Goal: Task Accomplishment & Management: Complete application form

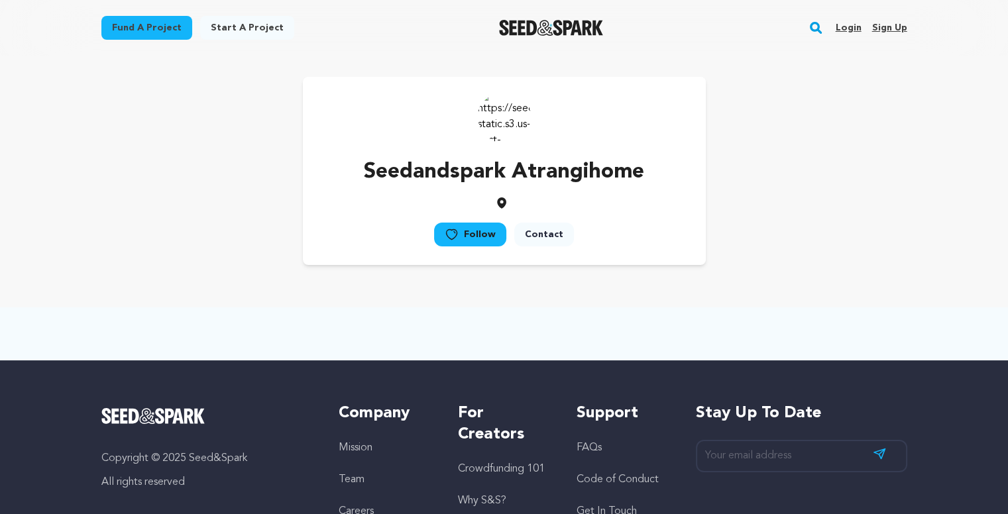
click at [851, 32] on link "Login" at bounding box center [848, 27] width 26 height 21
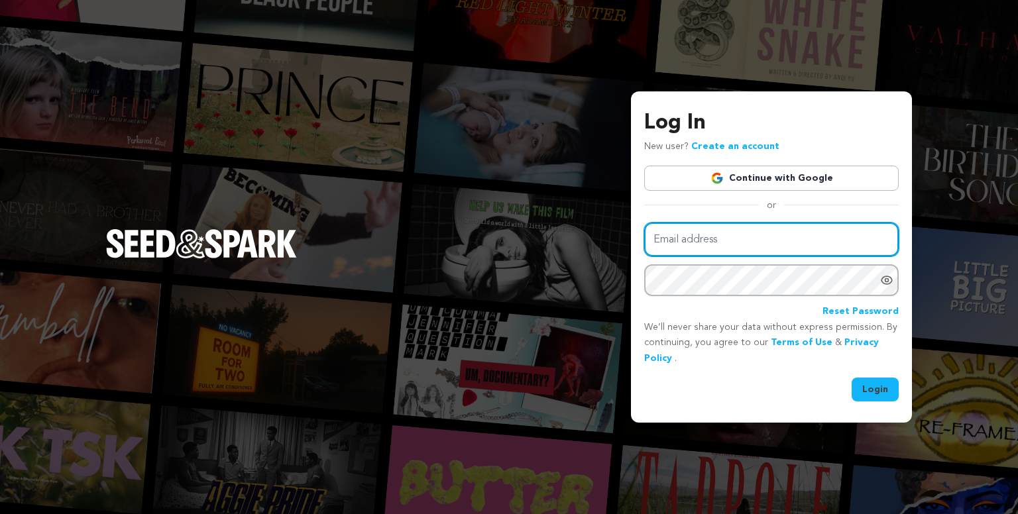
click at [736, 238] on input "Email address" at bounding box center [771, 240] width 255 height 34
type input "atrangihome2@gmail.com"
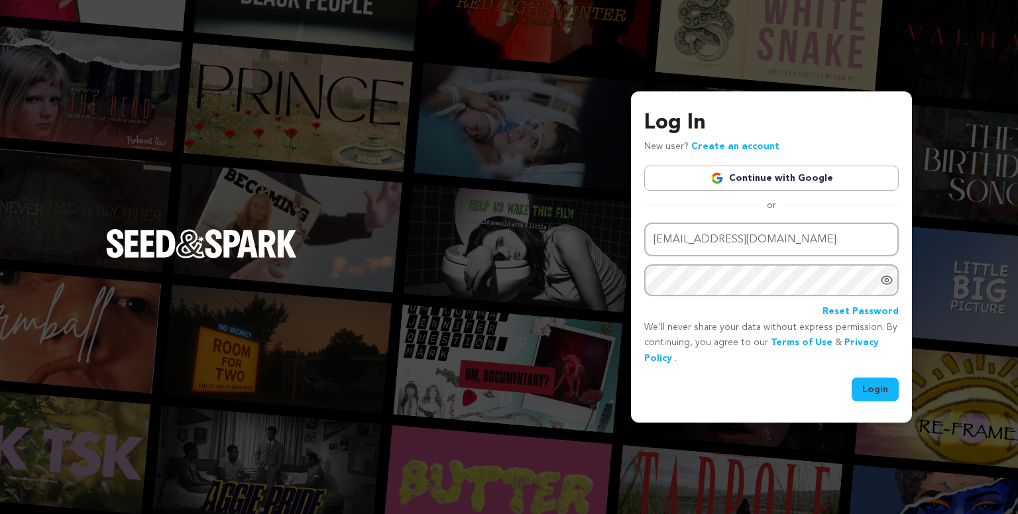
click at [772, 171] on link "Continue with Google" at bounding box center [771, 178] width 255 height 25
click at [784, 178] on link "Continue with Google" at bounding box center [771, 178] width 255 height 25
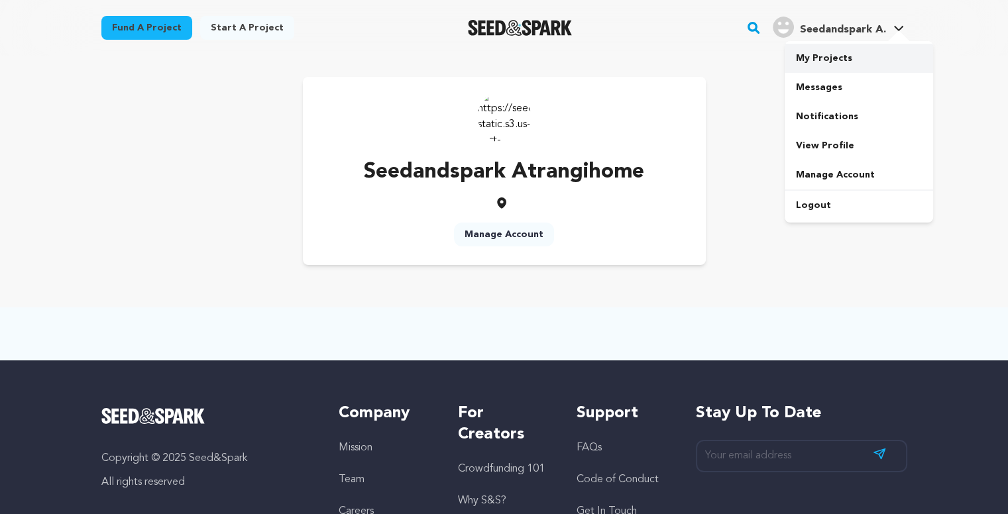
click at [827, 56] on link "My Projects" at bounding box center [859, 58] width 148 height 29
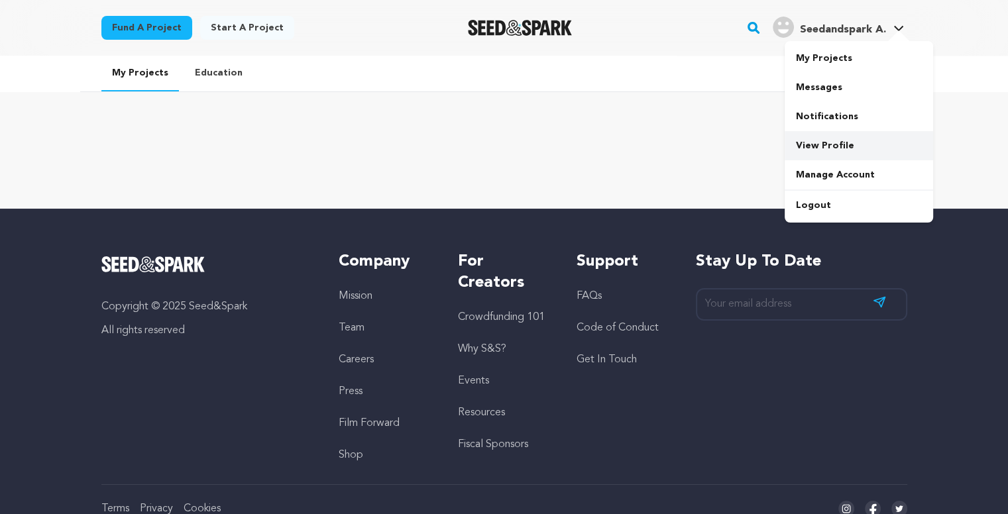
click at [826, 139] on link "View Profile" at bounding box center [859, 145] width 148 height 29
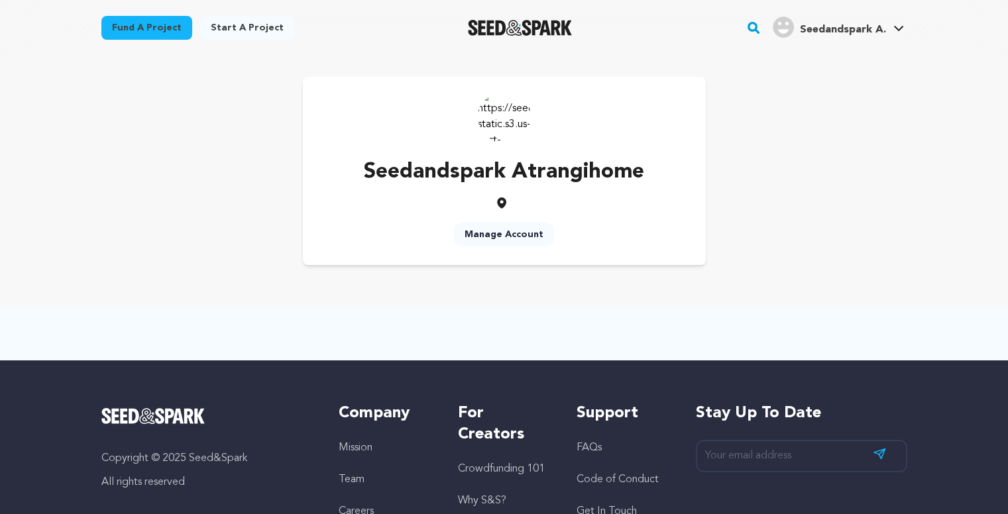
click at [498, 125] on img at bounding box center [504, 116] width 53 height 53
click at [811, 57] on link "My Projects" at bounding box center [859, 58] width 148 height 29
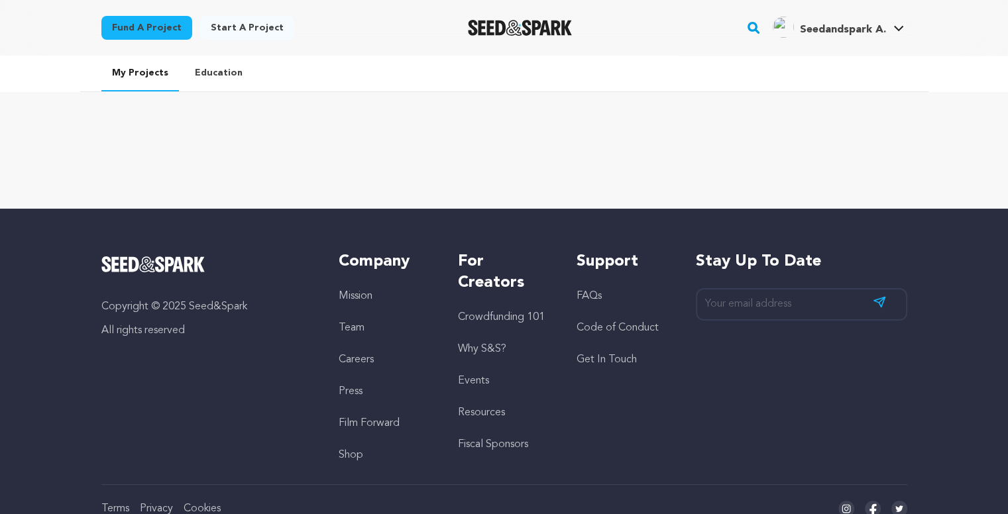
click at [251, 32] on link "Start a project" at bounding box center [247, 28] width 94 height 24
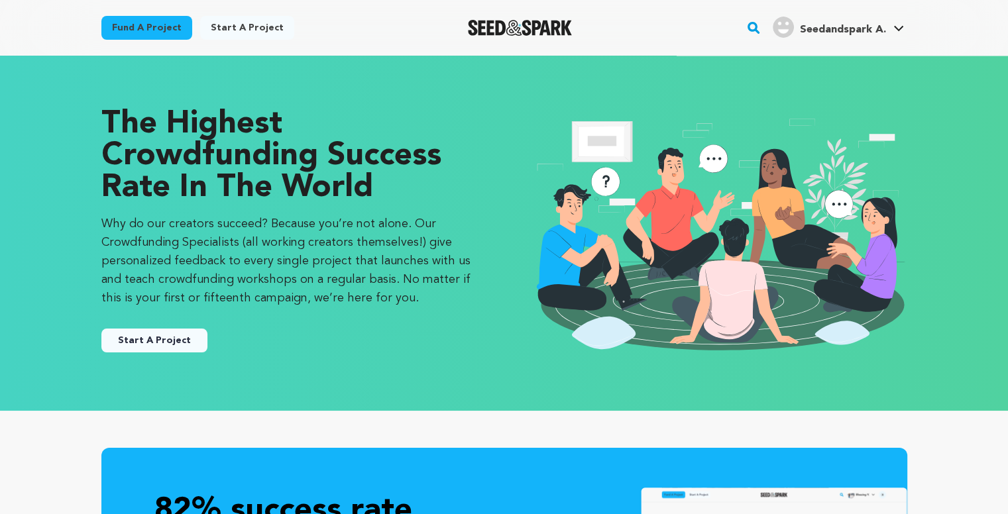
click at [135, 338] on button "Start A Project" at bounding box center [154, 341] width 106 height 24
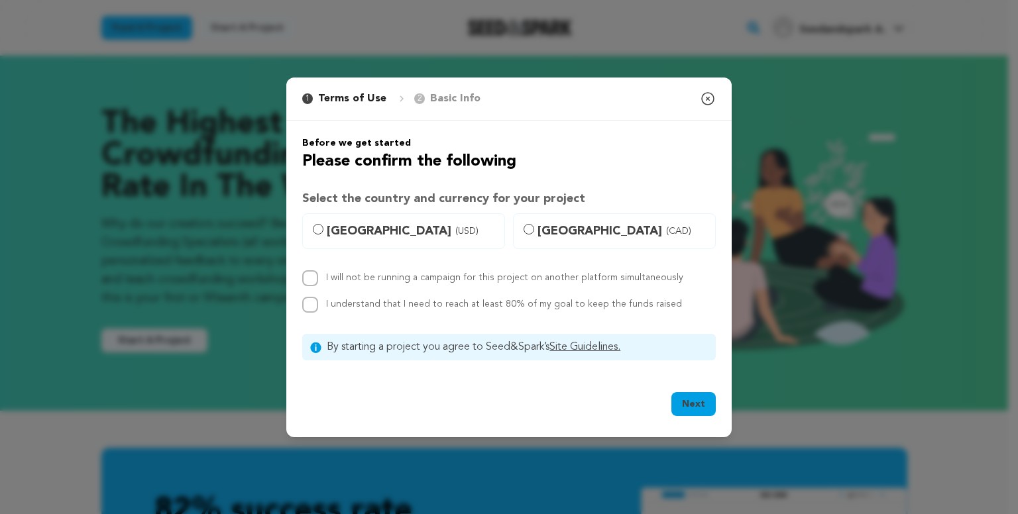
click at [337, 206] on h3 "Select the country and currency for your project" at bounding box center [509, 199] width 414 height 19
click at [326, 219] on label "[GEOGRAPHIC_DATA] (USD)" at bounding box center [403, 231] width 203 height 36
click at [323, 224] on input "[GEOGRAPHIC_DATA] (USD)" at bounding box center [318, 229] width 11 height 11
radio input "true"
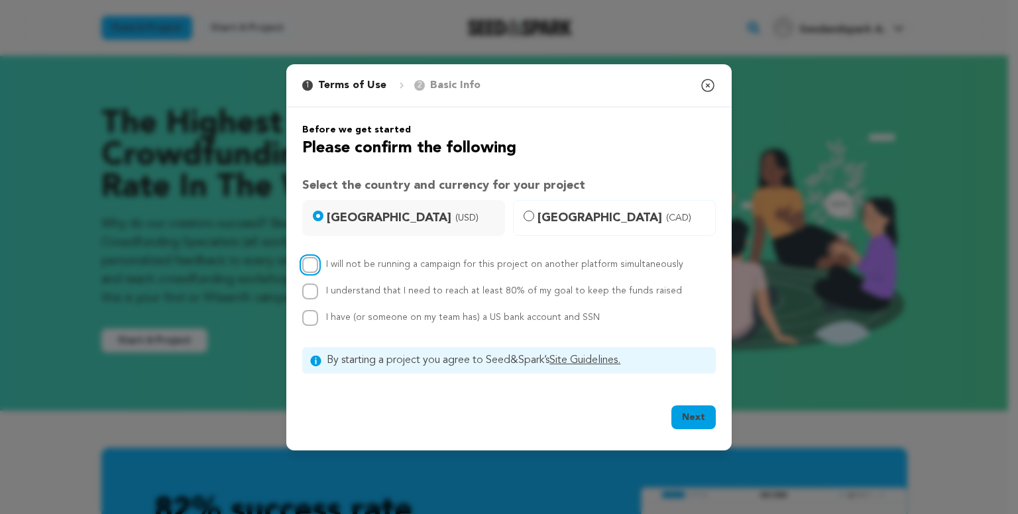
drag, startPoint x: 309, startPoint y: 271, endPoint x: 309, endPoint y: 289, distance: 17.9
click at [309, 289] on div "I will not be running a campaign for this project on another platform simultane…" at bounding box center [509, 291] width 414 height 69
click at [309, 289] on input "I understand that I need to reach at least 80% of my goal to keep the funds rai…" at bounding box center [310, 292] width 16 height 16
checkbox input "true"
click at [314, 317] on input "I have (or someone on my team has) a US bank account and SSN" at bounding box center [310, 318] width 16 height 16
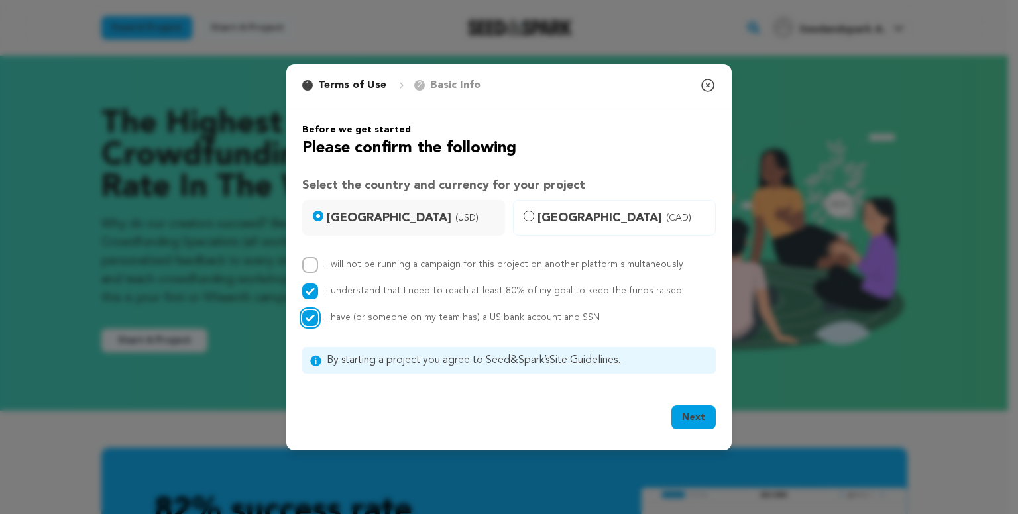
click at [314, 317] on input "I have (or someone on my team has) a US bank account and SSN" at bounding box center [310, 318] width 16 height 16
checkbox input "false"
click at [314, 269] on input "I will not be running a campaign for this project on another platform simultane…" at bounding box center [310, 265] width 16 height 16
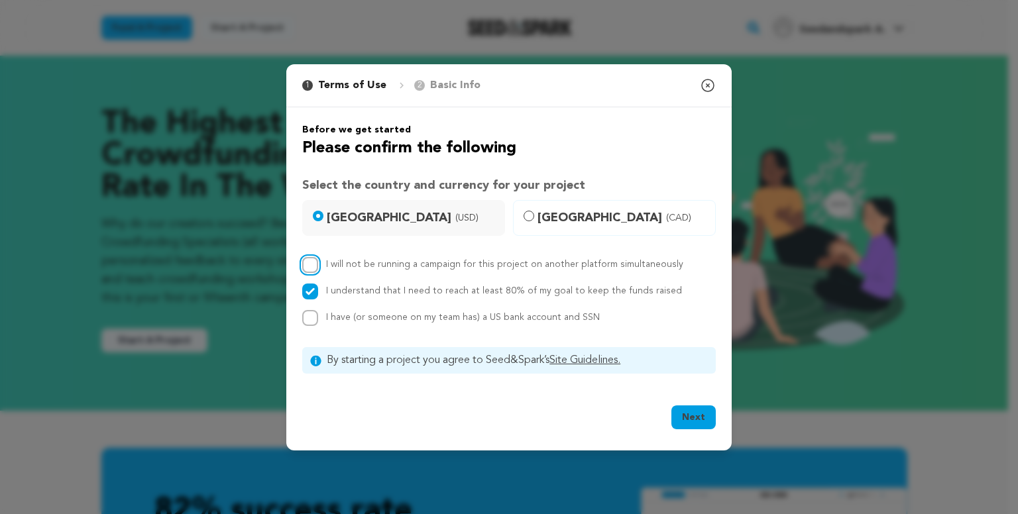
checkbox input "true"
click at [314, 314] on input "I have (or someone on my team has) a US bank account and SSN" at bounding box center [310, 318] width 16 height 16
checkbox input "true"
click at [693, 417] on button "Next" at bounding box center [694, 418] width 44 height 24
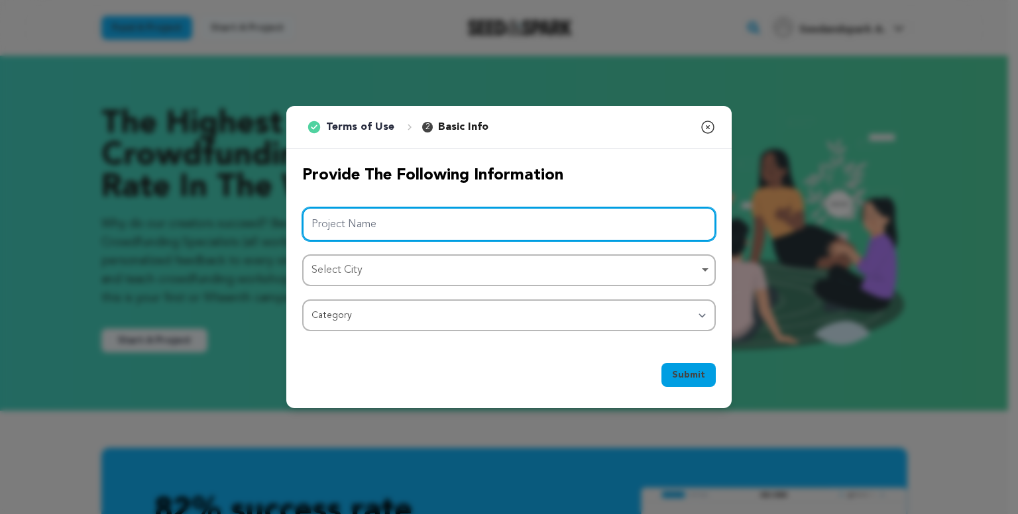
click at [507, 226] on input "Project Name" at bounding box center [509, 224] width 414 height 34
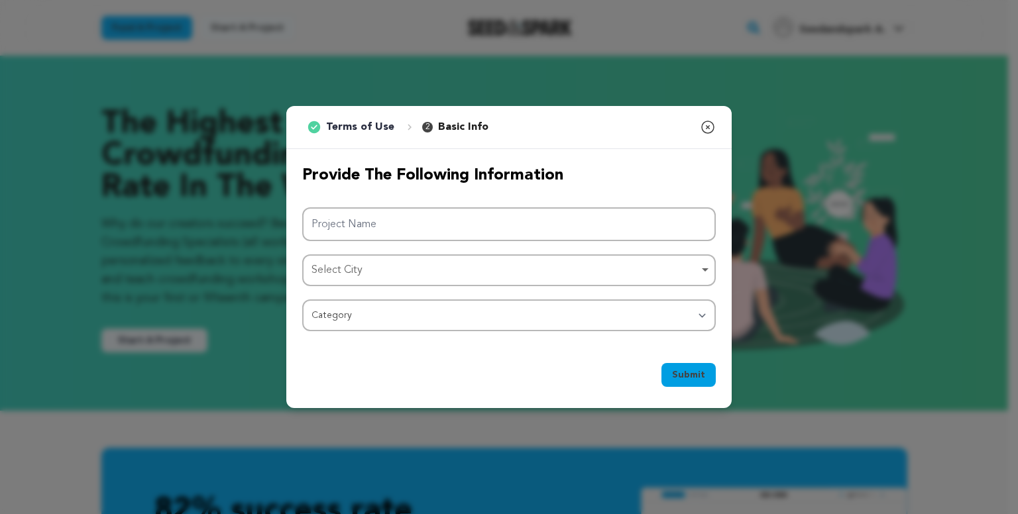
click at [705, 123] on icon "button" at bounding box center [708, 127] width 16 height 16
